Goal: Task Accomplishment & Management: Manage account settings

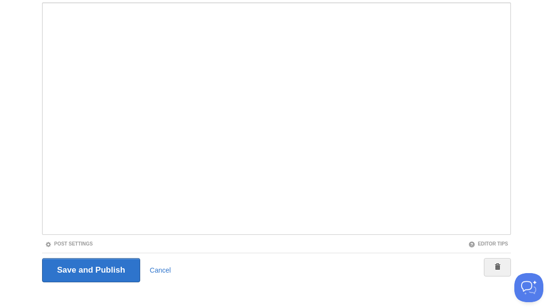
scroll to position [116, 0]
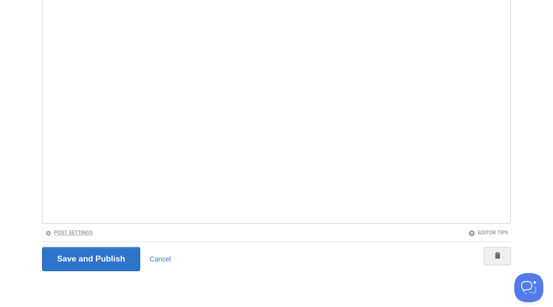
click at [64, 233] on link "Post Settings" at bounding box center [69, 232] width 48 height 5
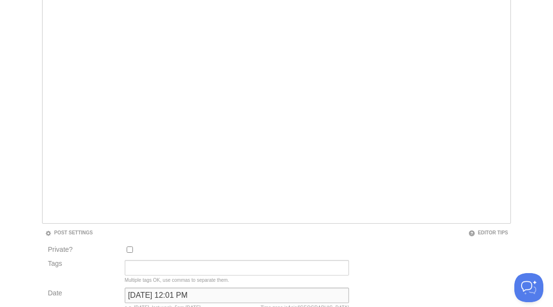
click at [153, 293] on input "August 21, 2022 at 12:01 PM" at bounding box center [237, 294] width 224 height 15
type input "now"
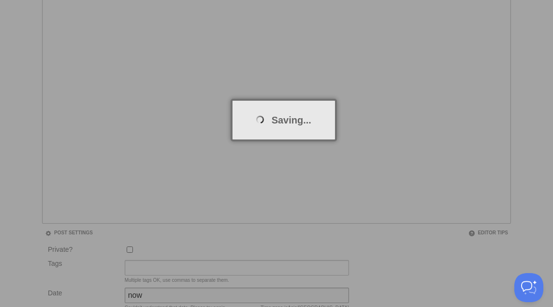
scroll to position [50, 0]
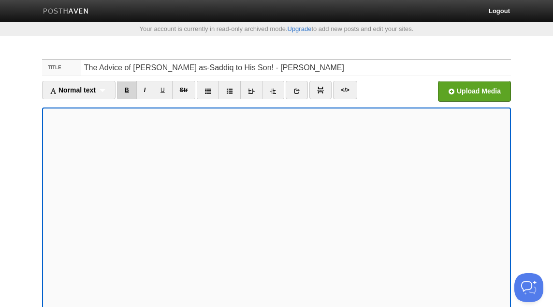
scroll to position [116, 0]
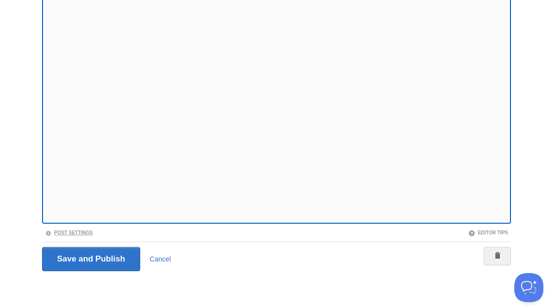
click at [91, 231] on link "Post Settings" at bounding box center [69, 232] width 48 height 5
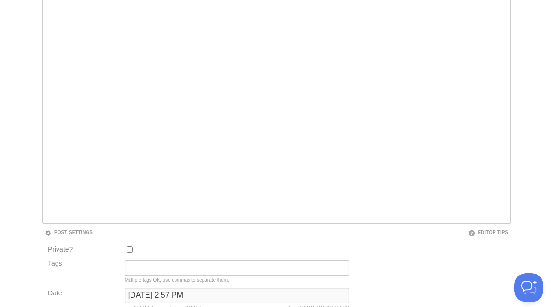
click at [203, 299] on input "September 14, 2025 at 2:57 PM" at bounding box center [237, 294] width 224 height 15
type input "now"
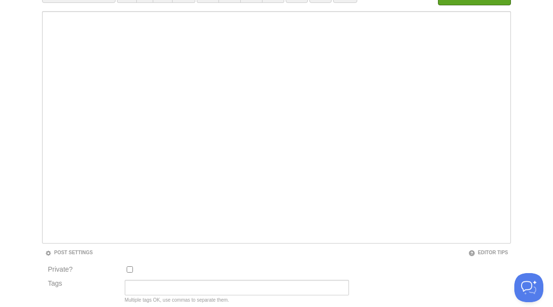
scroll to position [50, 0]
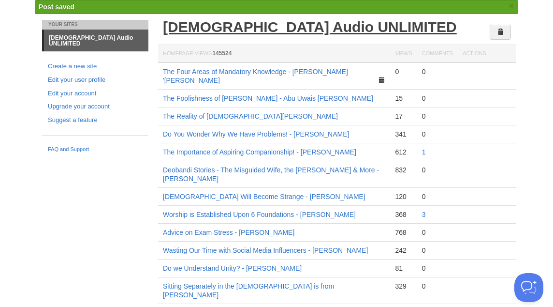
click at [215, 34] on link "[DEMOGRAPHIC_DATA] Audio UNLIMITED" at bounding box center [310, 27] width 294 height 16
